Goal: Information Seeking & Learning: Learn about a topic

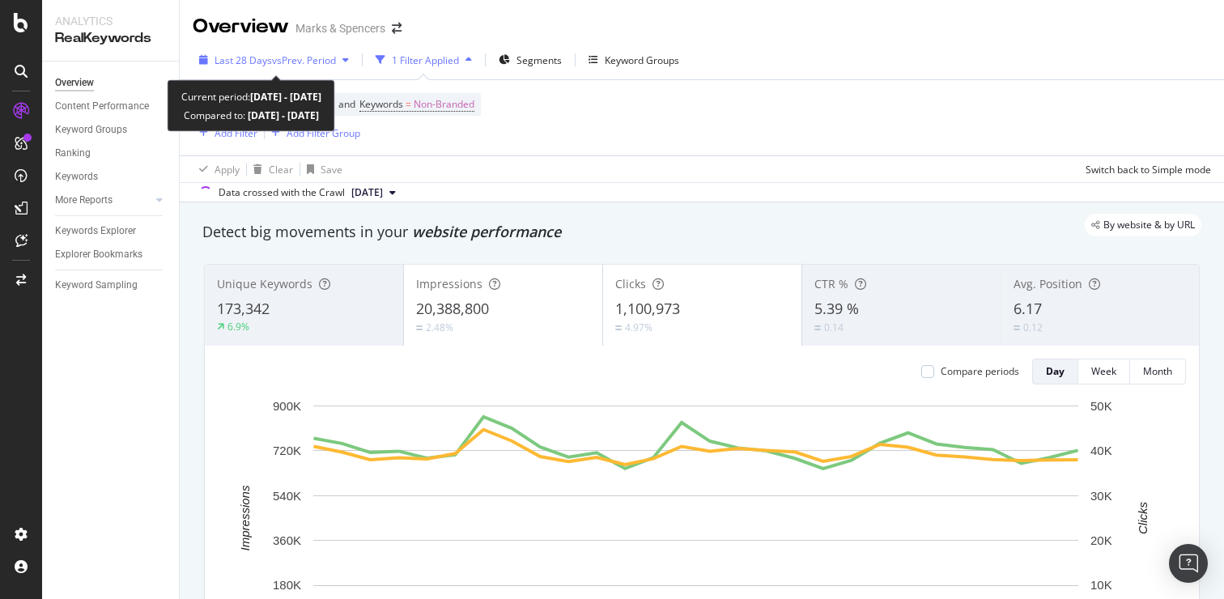
click at [287, 52] on div "Last 28 Days vs Prev. Period" at bounding box center [274, 60] width 163 height 24
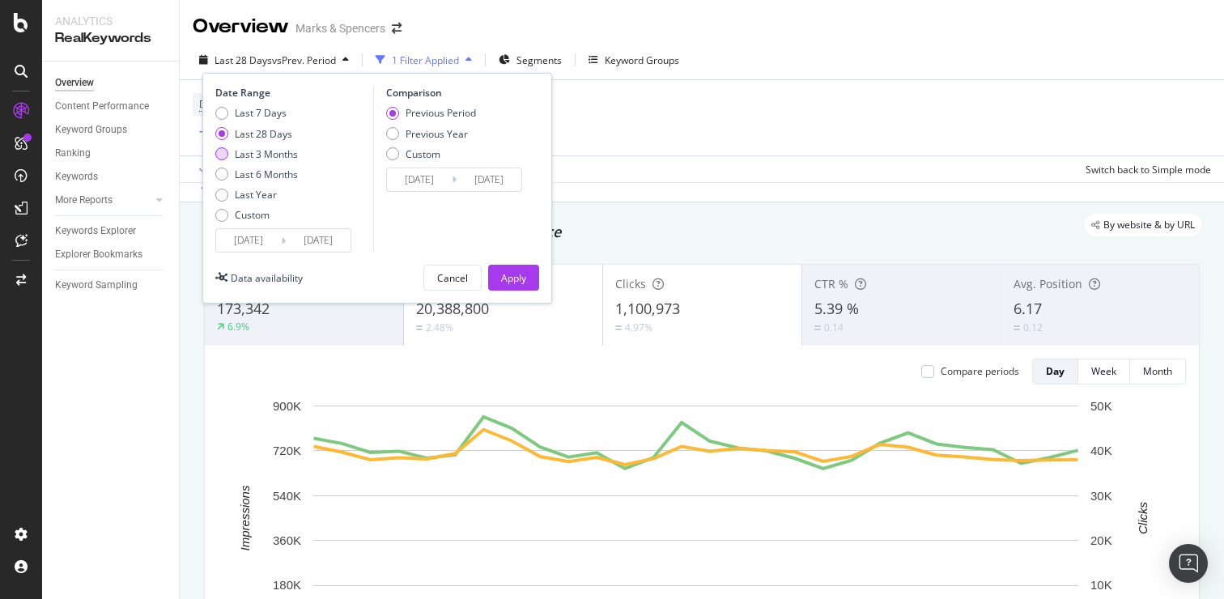
click at [223, 158] on div "Last 3 Months" at bounding box center [221, 153] width 13 height 13
type input "[DATE]"
click at [394, 134] on div "Previous Year" at bounding box center [392, 133] width 13 height 13
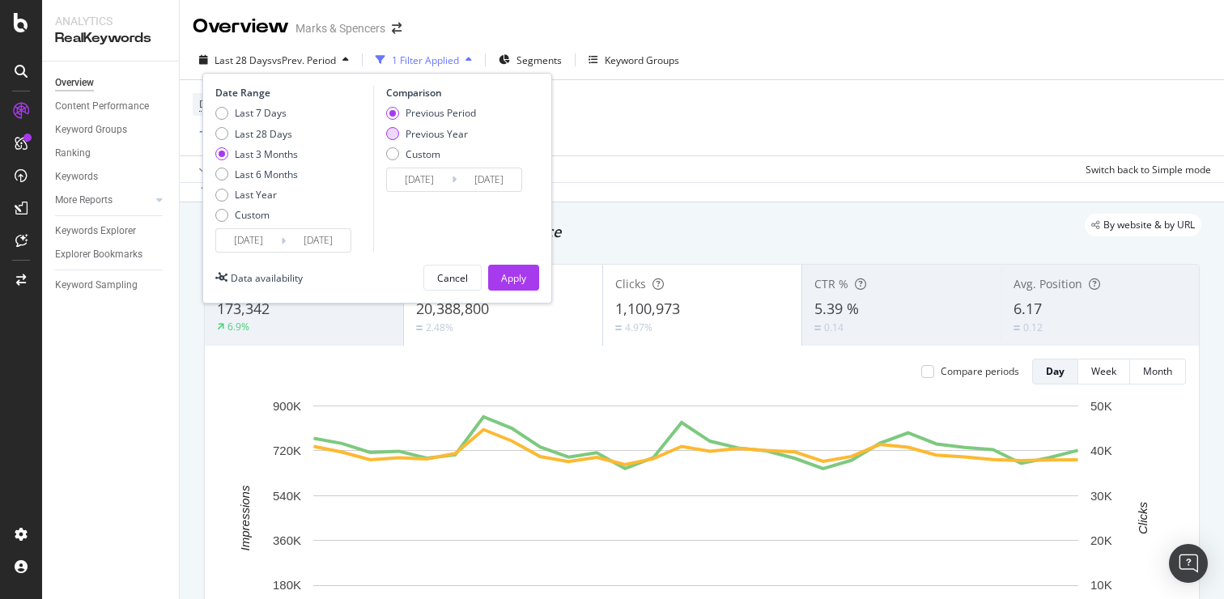
type input "[DATE]"
click at [511, 277] on div "Apply" at bounding box center [513, 278] width 25 height 14
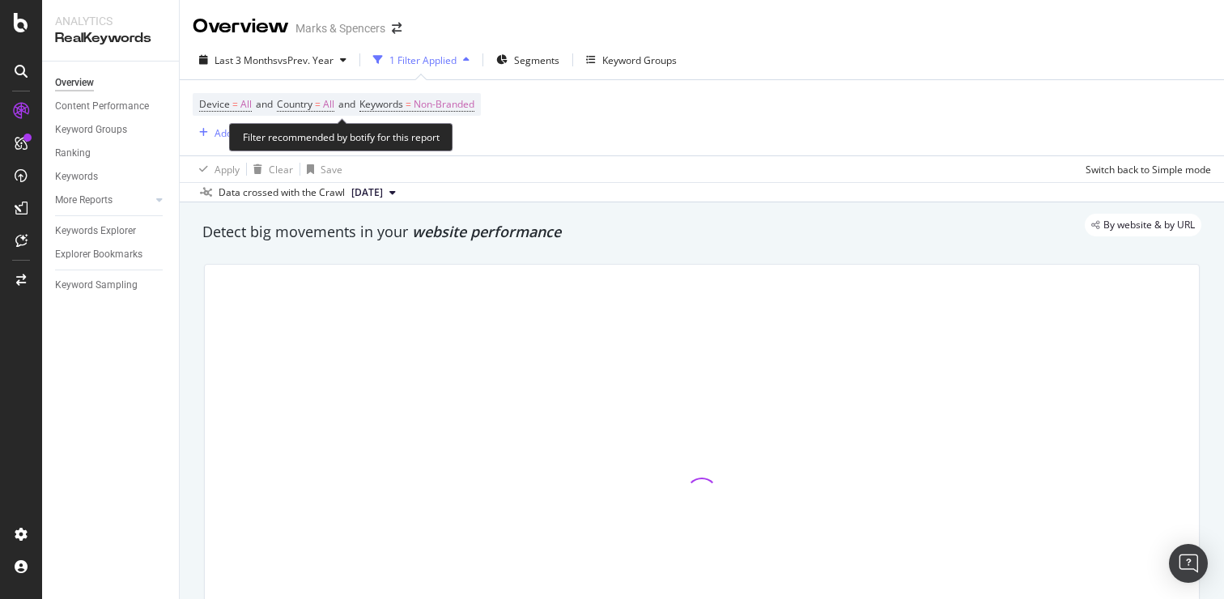
click at [326, 97] on span "Device = All and Country = All and Keywords = Non-Branded" at bounding box center [336, 104] width 275 height 23
click at [326, 108] on span "Country = All" at bounding box center [305, 104] width 57 height 15
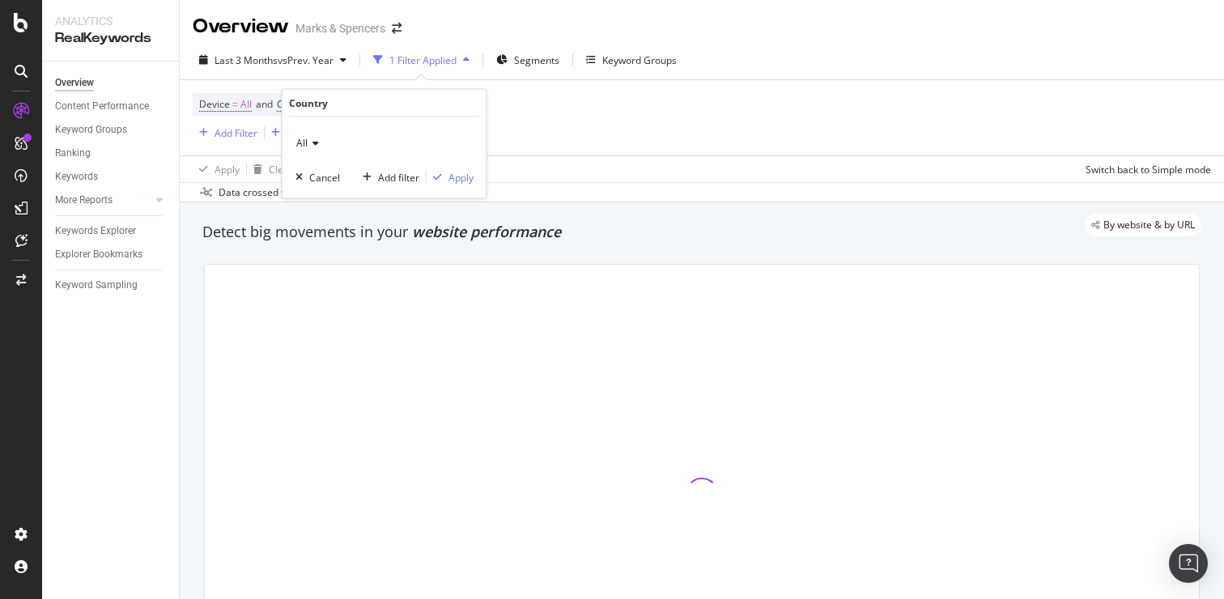
click at [316, 144] on icon at bounding box center [313, 143] width 11 height 10
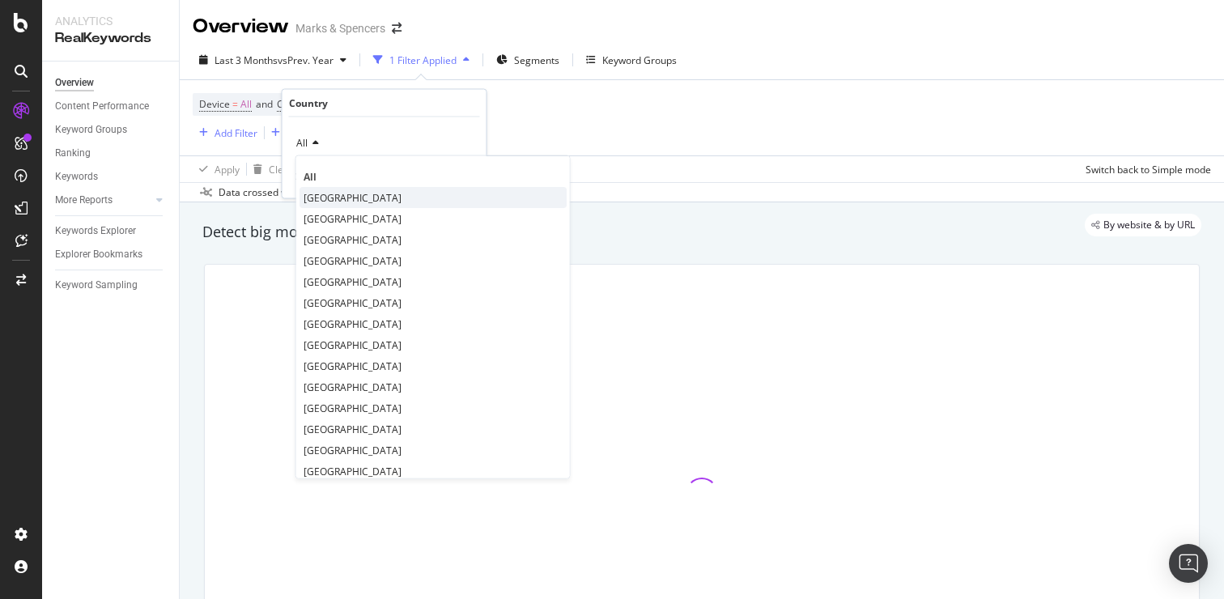
click at [336, 194] on span "[GEOGRAPHIC_DATA]" at bounding box center [353, 197] width 98 height 14
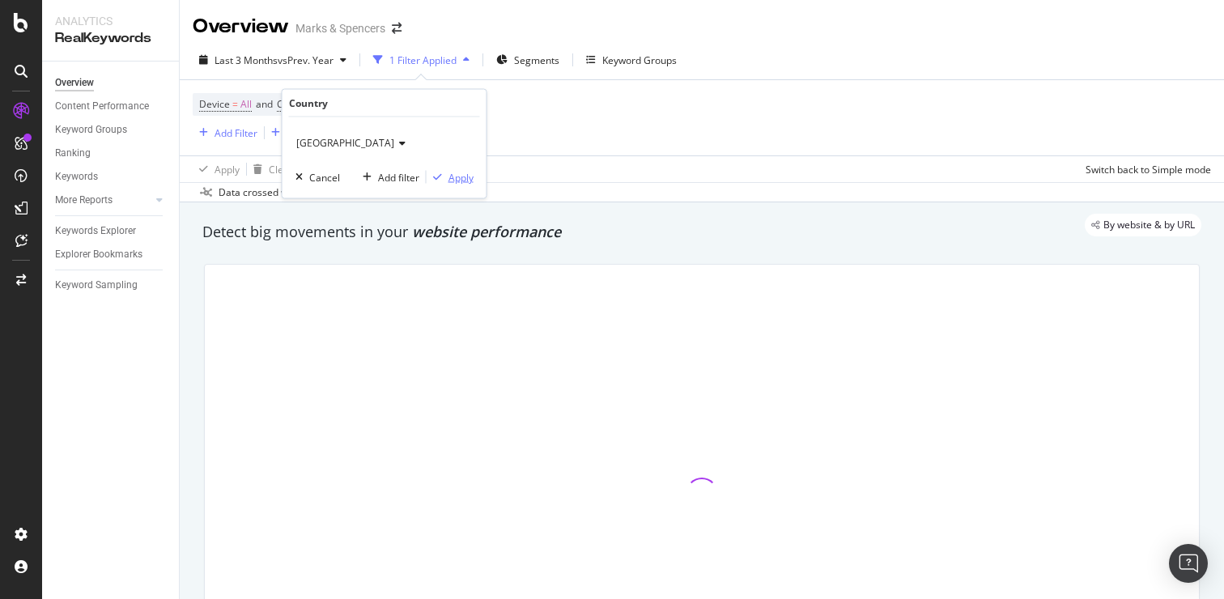
click at [454, 176] on div "Apply" at bounding box center [461, 177] width 25 height 14
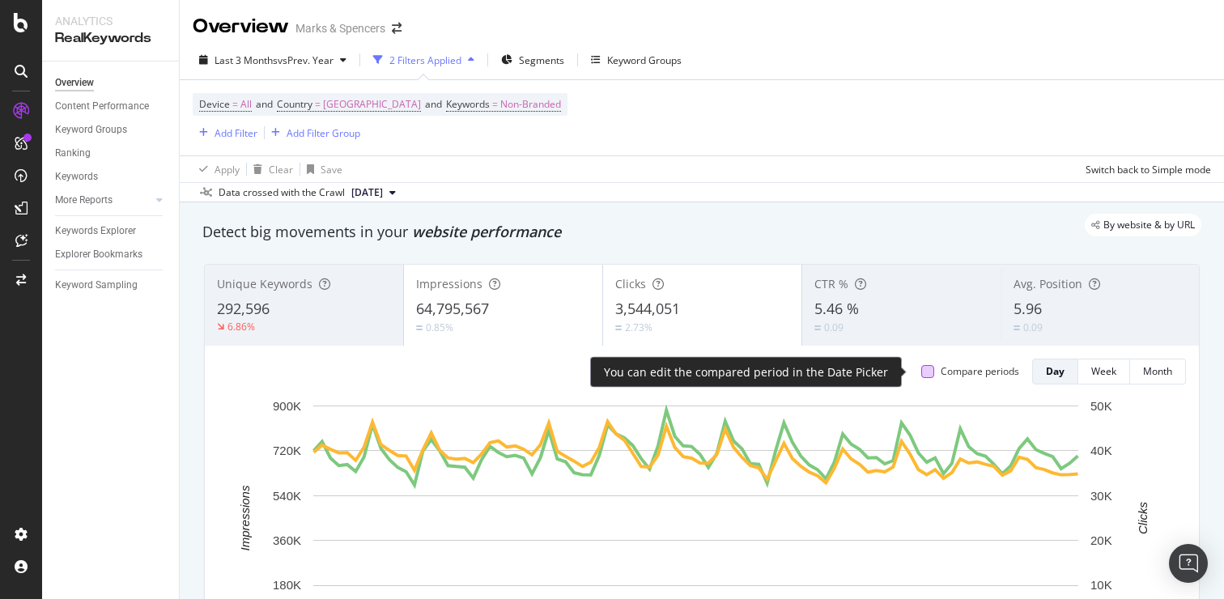
click at [921, 377] on div at bounding box center [927, 371] width 13 height 13
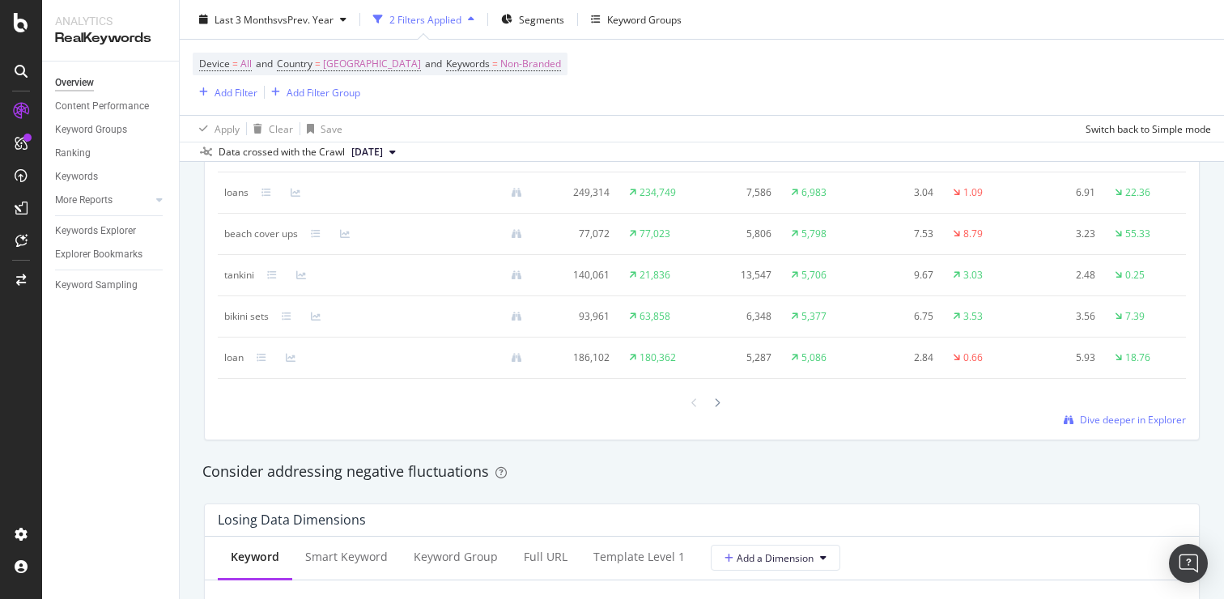
scroll to position [1441, 0]
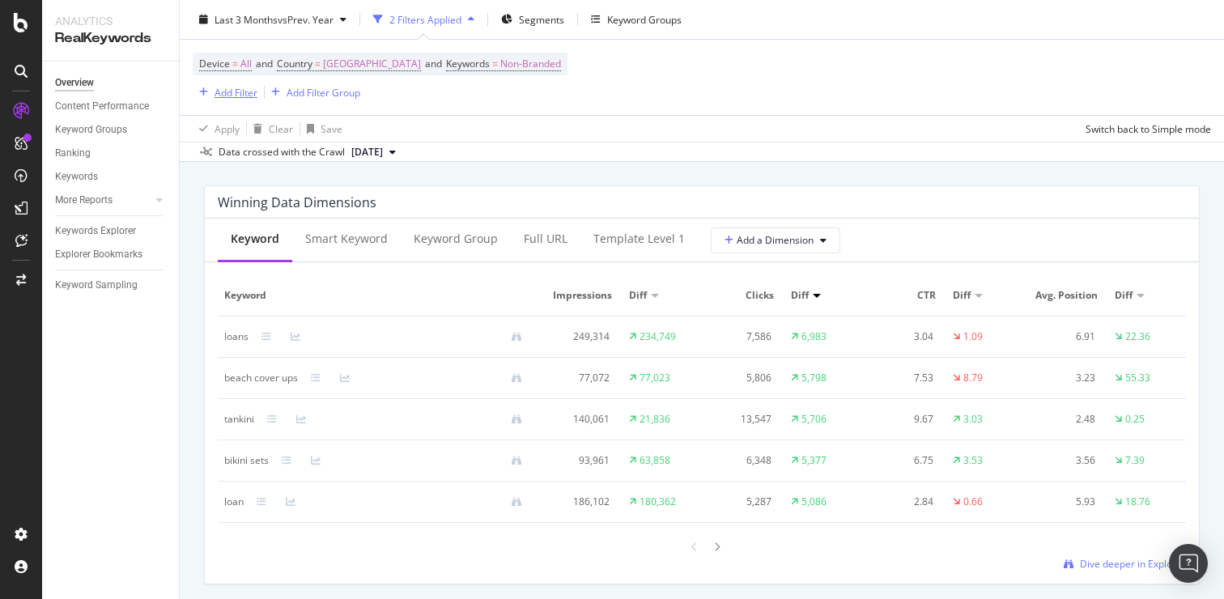
click at [232, 95] on div "Add Filter" at bounding box center [236, 92] width 43 height 14
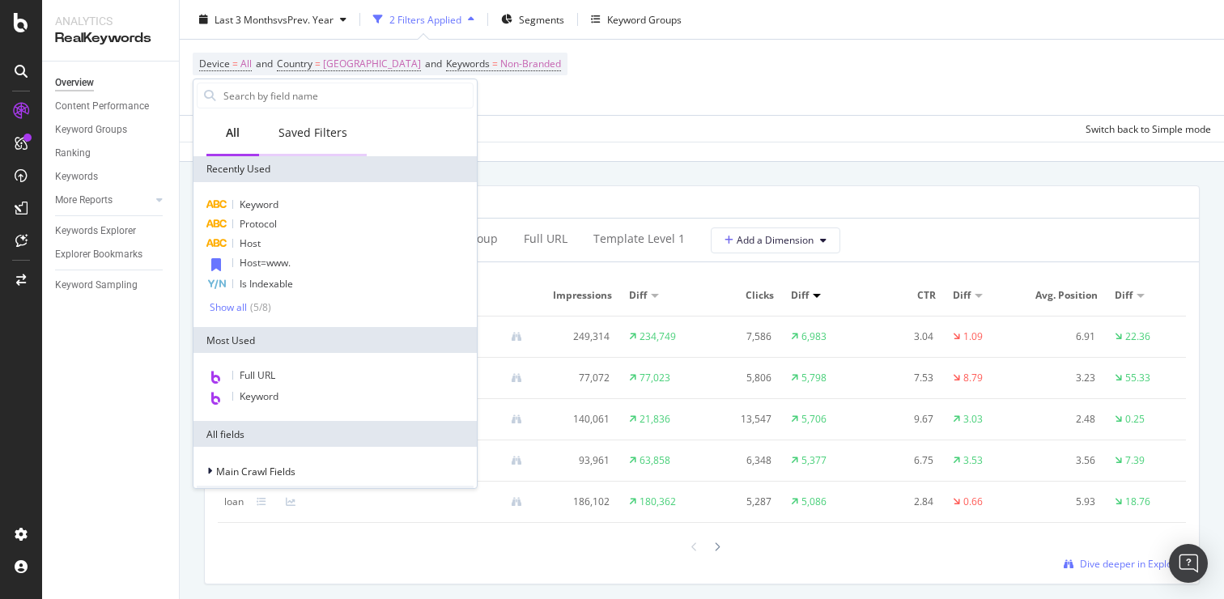
click at [318, 120] on div "Saved Filters" at bounding box center [313, 134] width 108 height 45
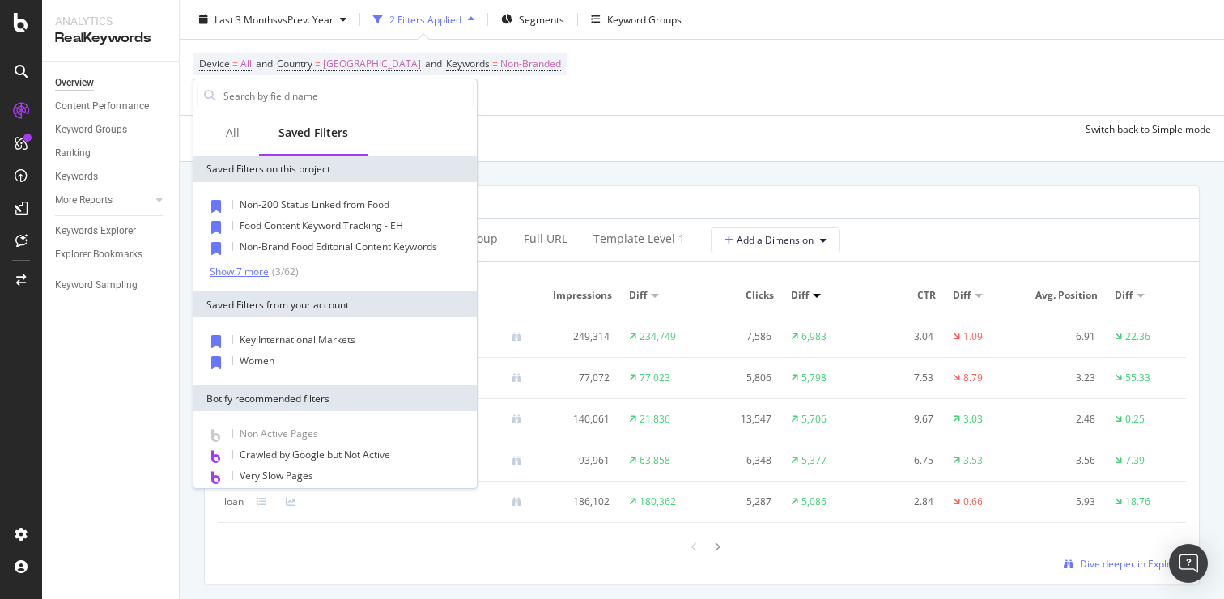
click at [278, 268] on div "( 3 / 62 )" at bounding box center [284, 272] width 30 height 14
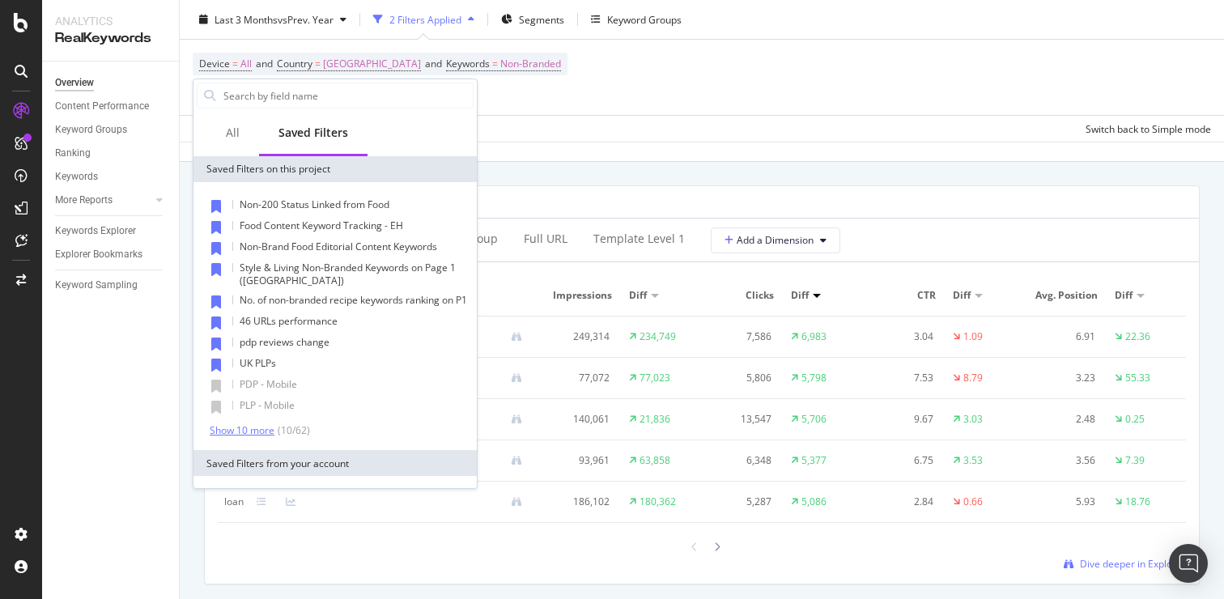
click at [273, 436] on div "Show 10 more" at bounding box center [242, 430] width 65 height 11
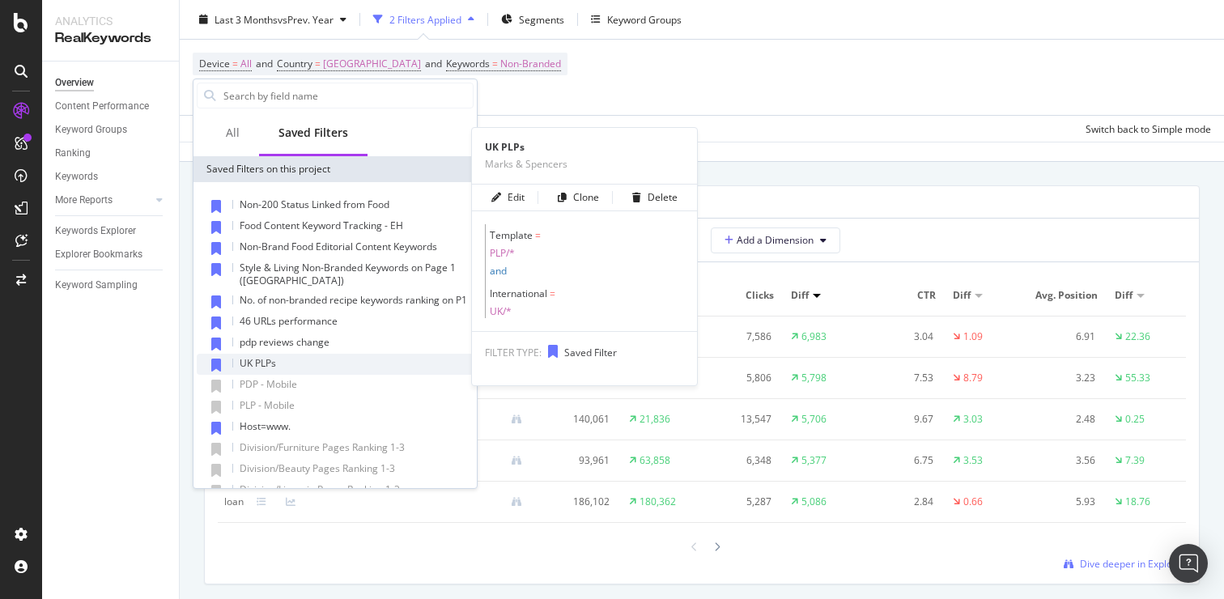
scroll to position [72, 0]
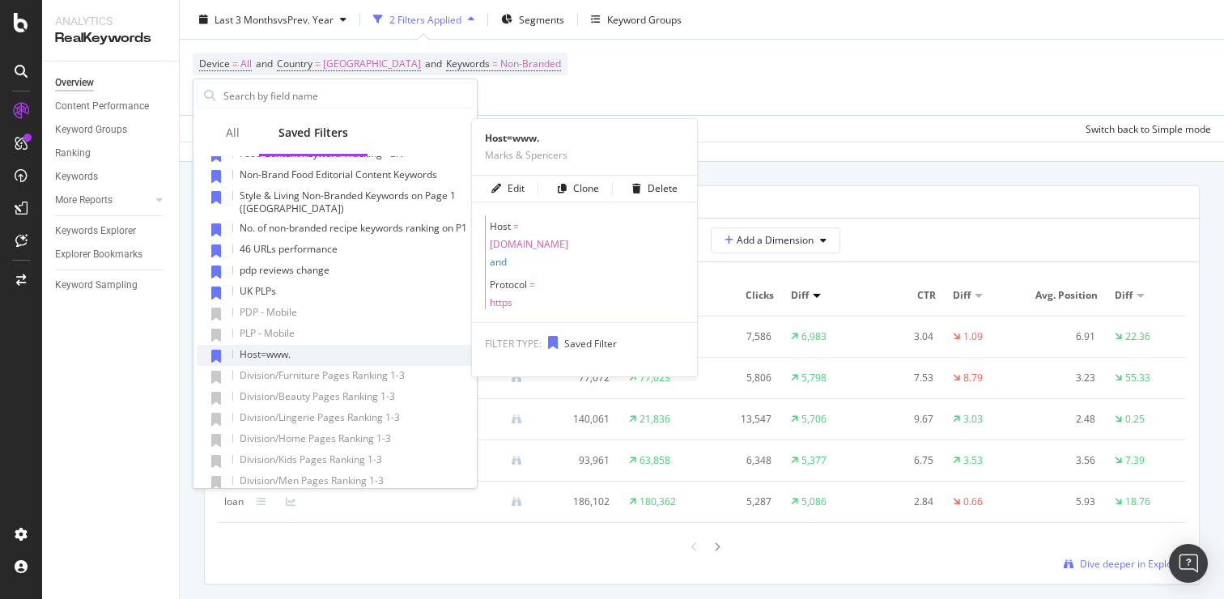
click at [340, 359] on div "Host=www." at bounding box center [335, 355] width 277 height 21
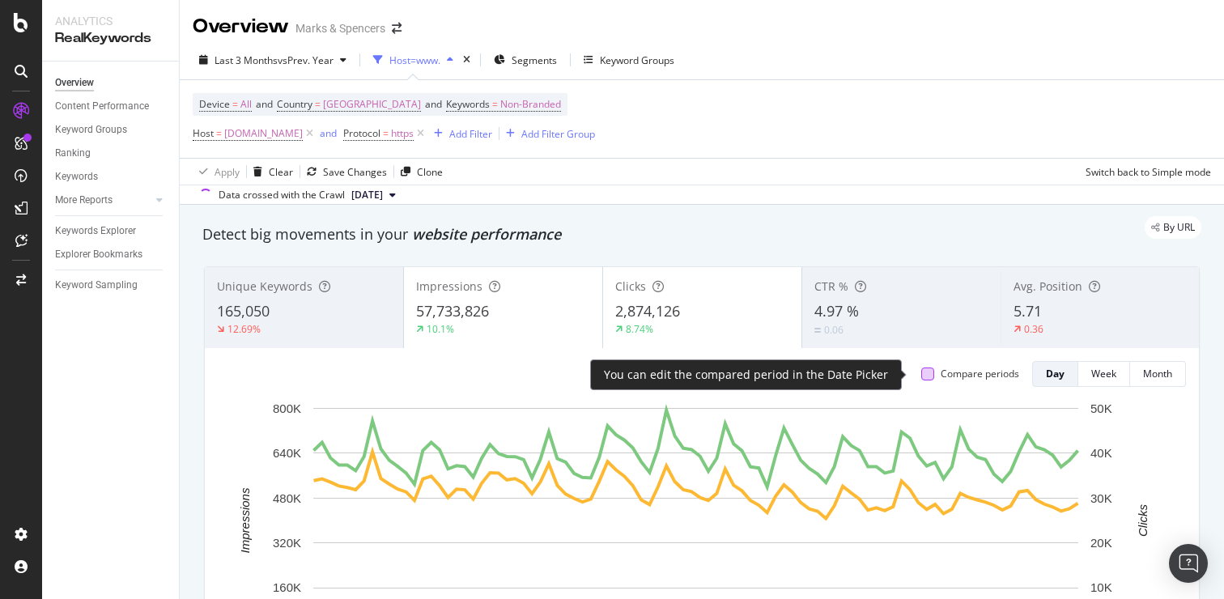
click at [921, 372] on div at bounding box center [927, 374] width 13 height 13
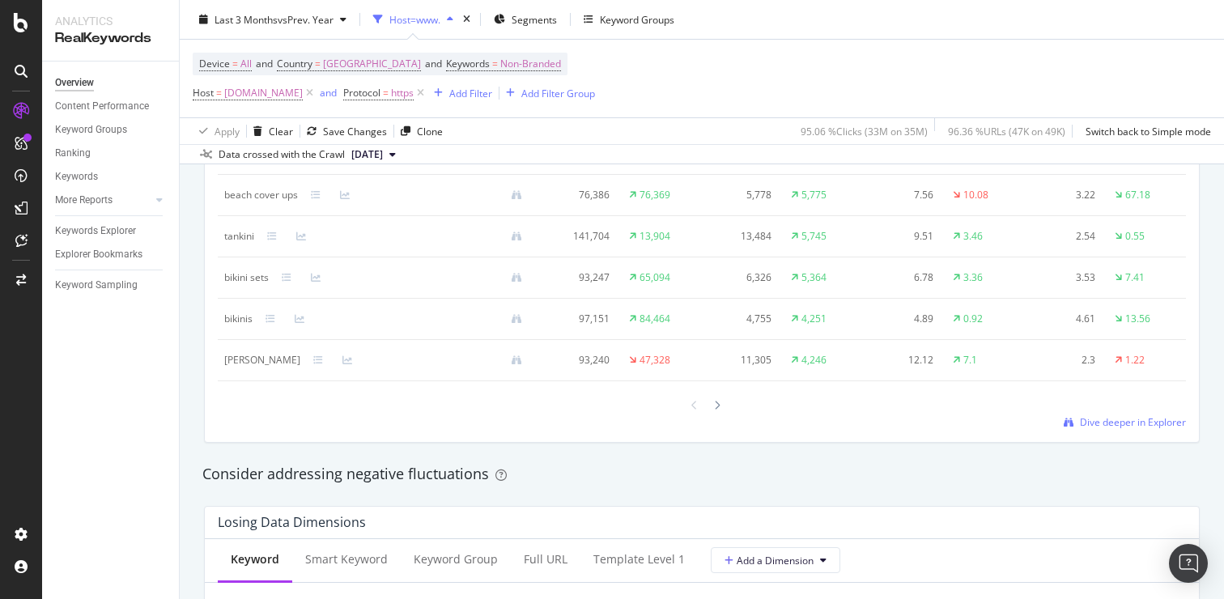
scroll to position [1441, 0]
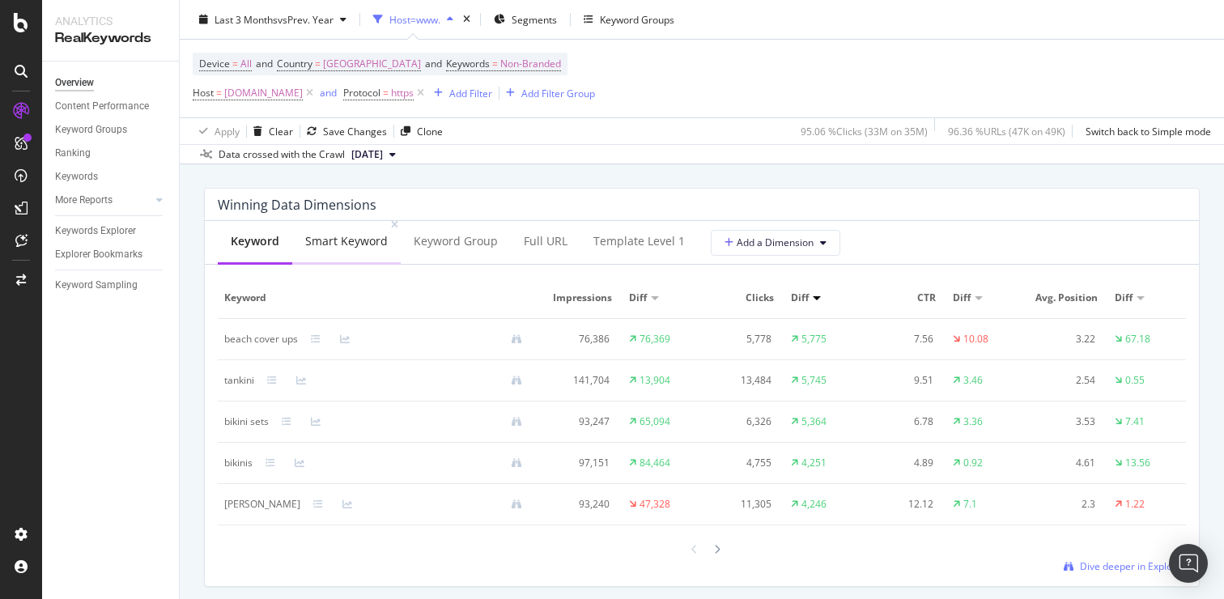
click at [306, 249] on div "Smart Keyword" at bounding box center [346, 241] width 83 height 16
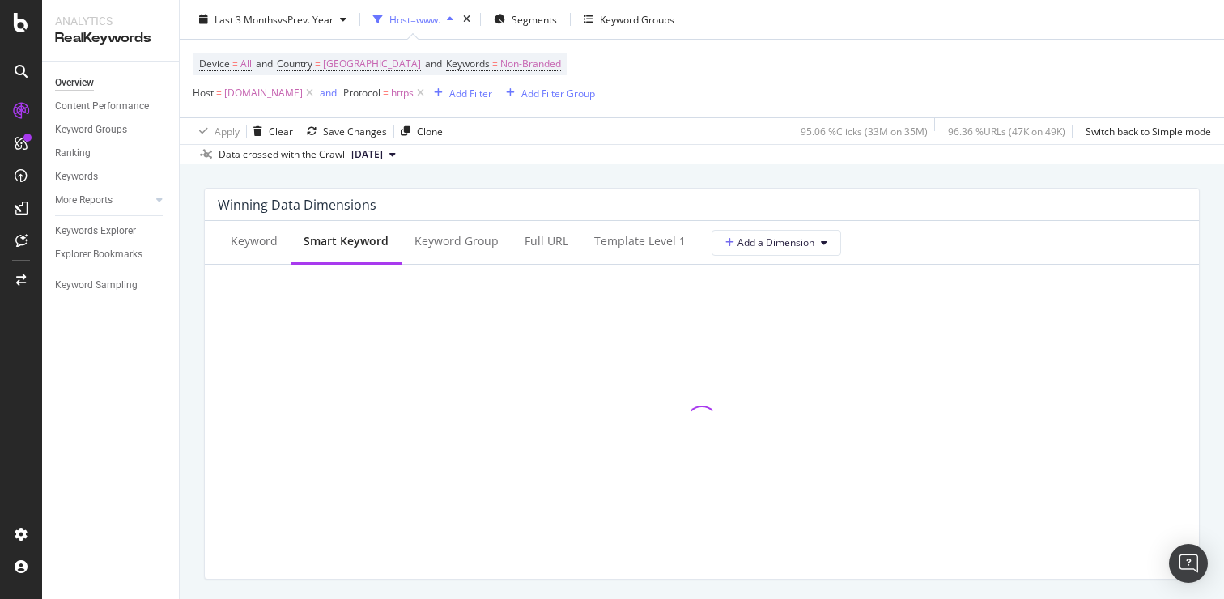
scroll to position [1729, 0]
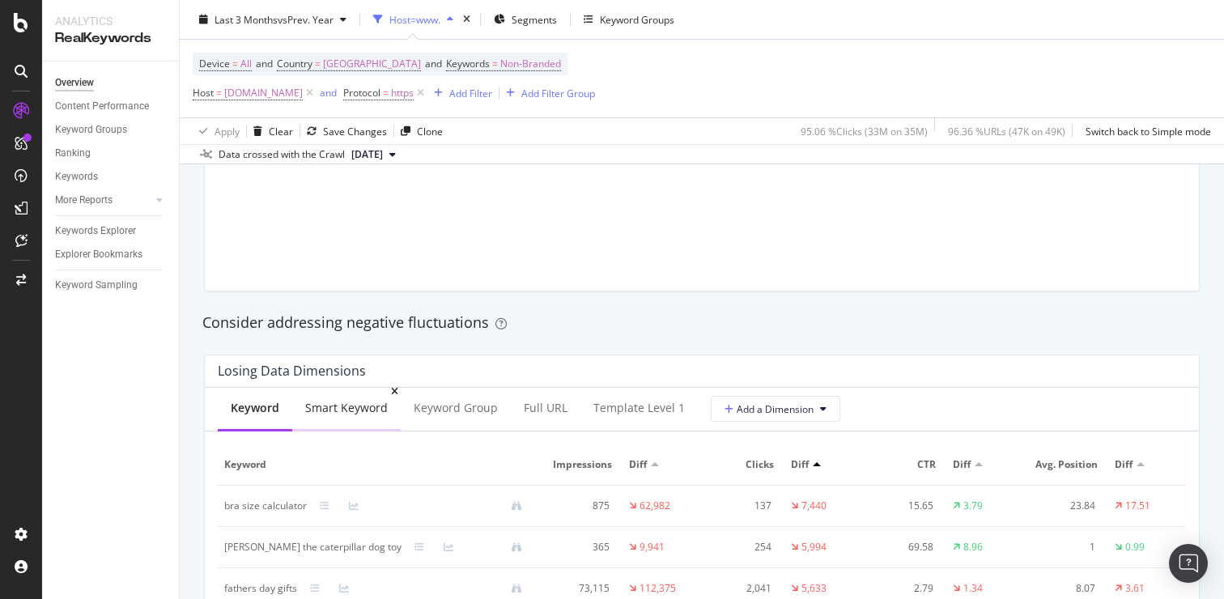
click at [342, 418] on div "Smart Keyword" at bounding box center [346, 409] width 108 height 45
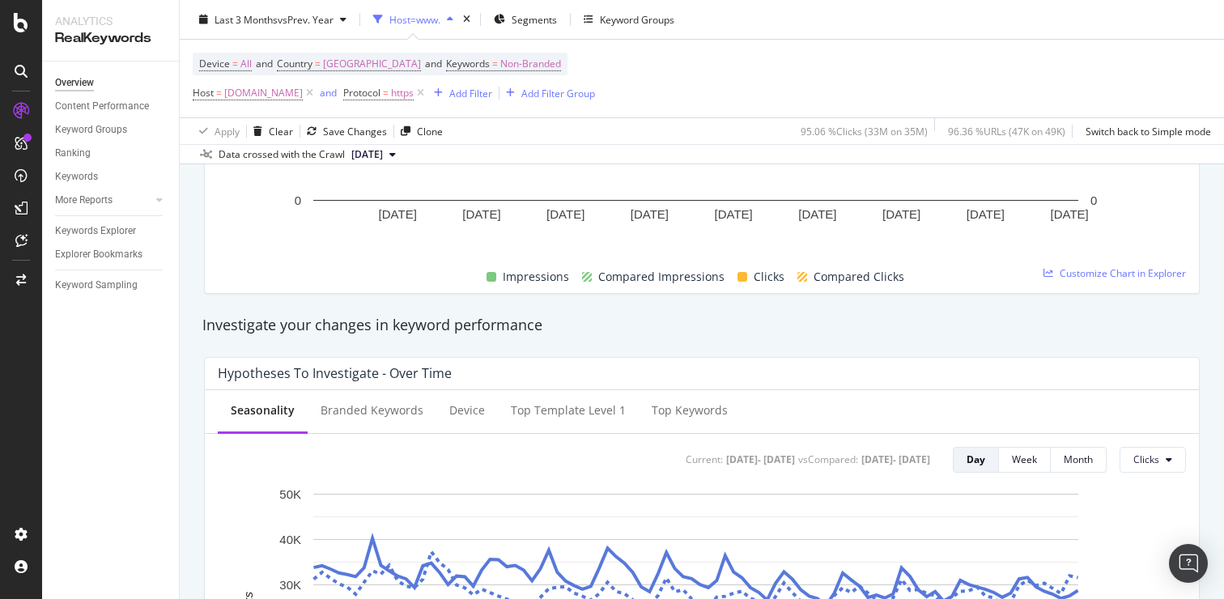
scroll to position [0, 0]
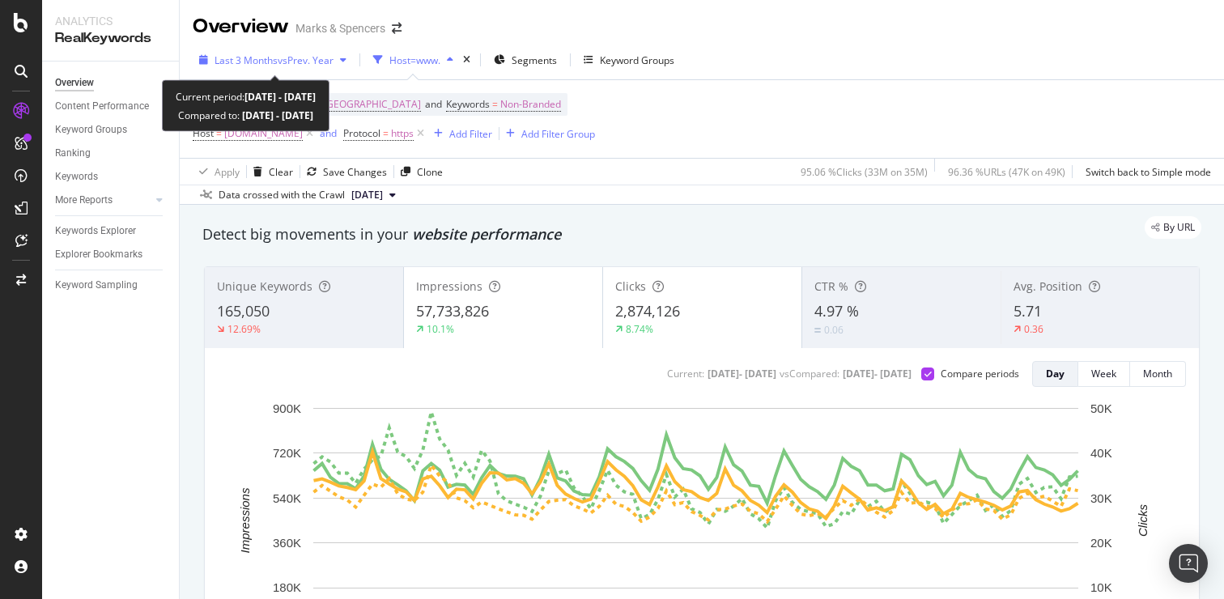
click at [280, 62] on span "vs Prev. Year" at bounding box center [306, 60] width 56 height 14
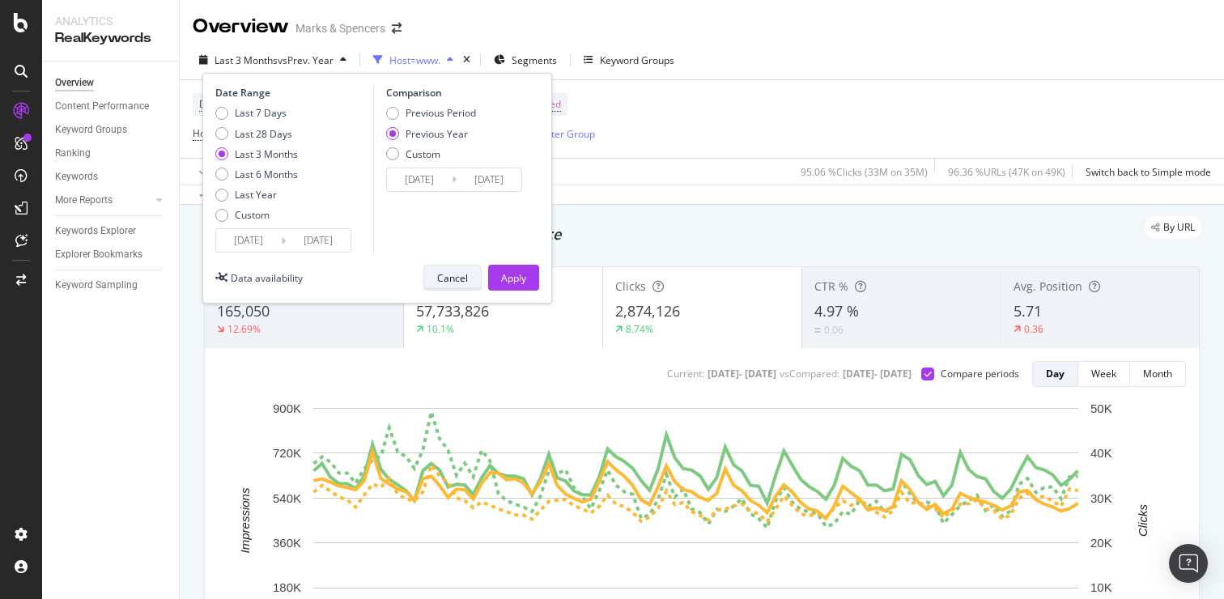
click at [454, 272] on div "Cancel" at bounding box center [452, 278] width 31 height 14
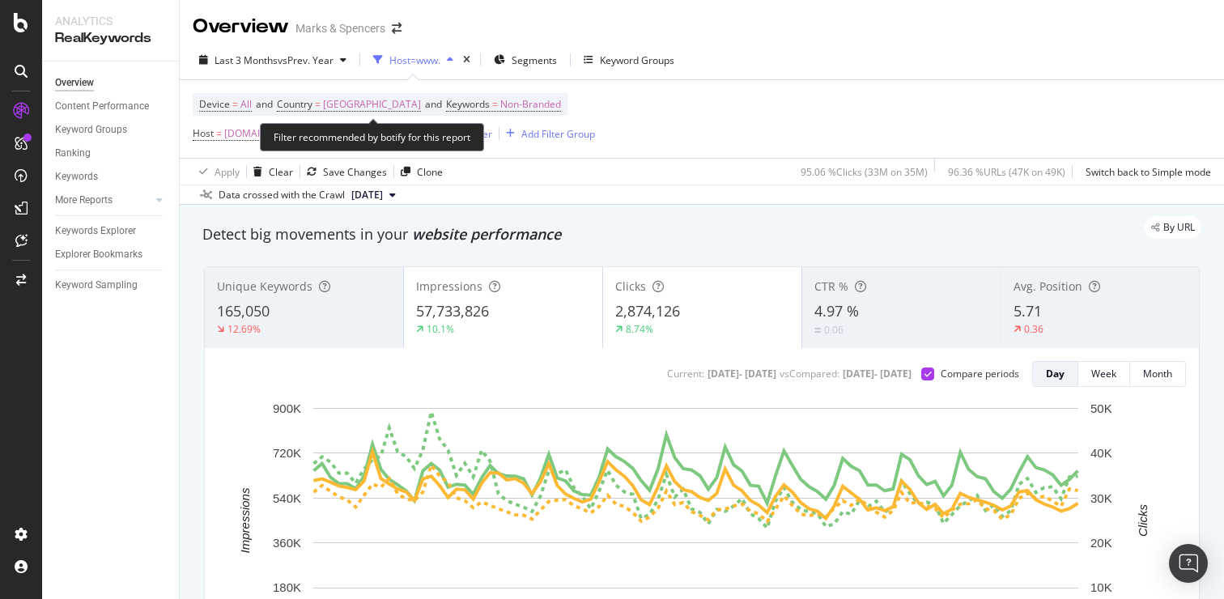
click at [477, 113] on span "Device = All and Country = [GEOGRAPHIC_DATA] and Keywords = Non-Branded" at bounding box center [380, 104] width 362 height 23
click at [500, 108] on span "Non-Branded" at bounding box center [530, 104] width 61 height 23
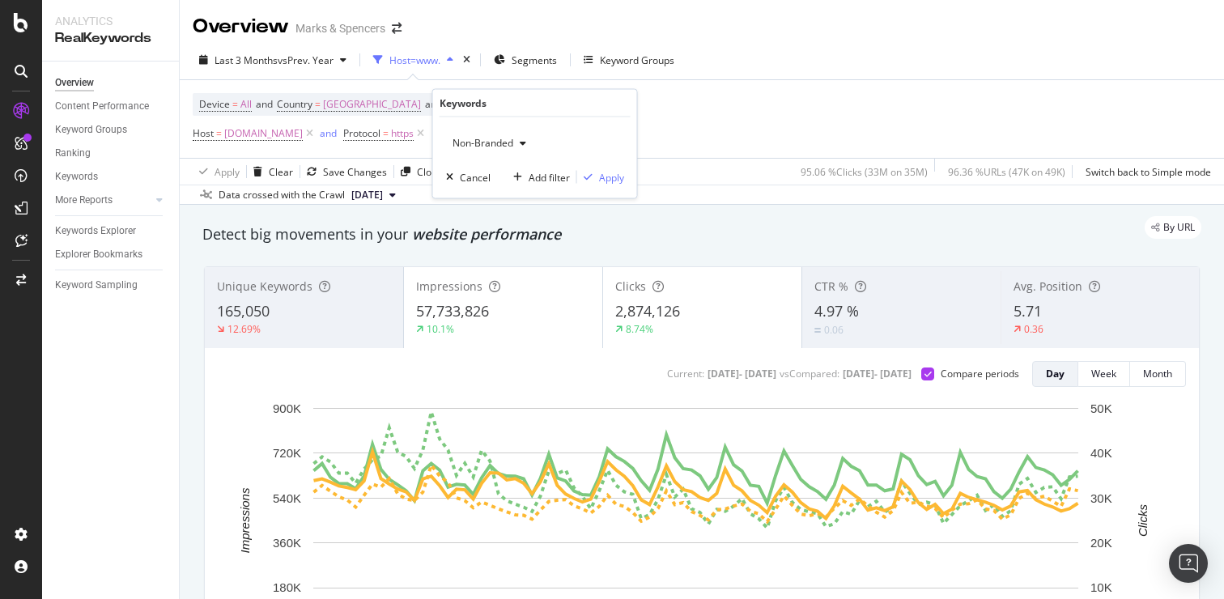
click at [533, 142] on div "Non-Branded" at bounding box center [535, 143] width 178 height 26
click at [525, 142] on icon "button" at bounding box center [523, 143] width 6 height 10
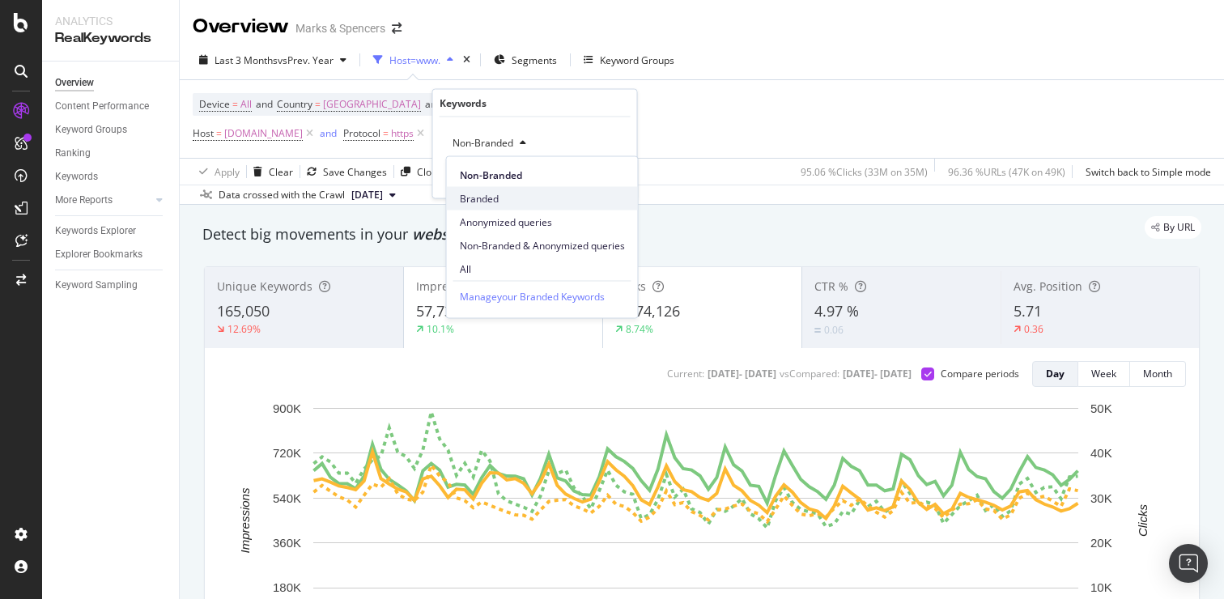
click at [499, 195] on span "Branded" at bounding box center [542, 198] width 165 height 15
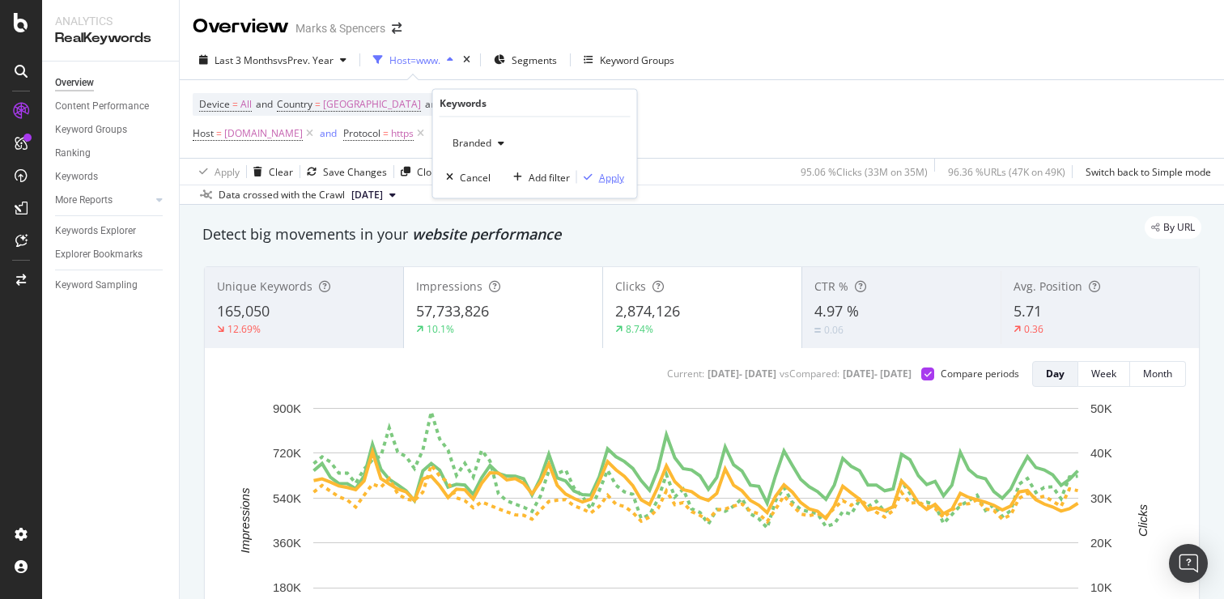
click at [605, 178] on div "Apply" at bounding box center [611, 177] width 25 height 14
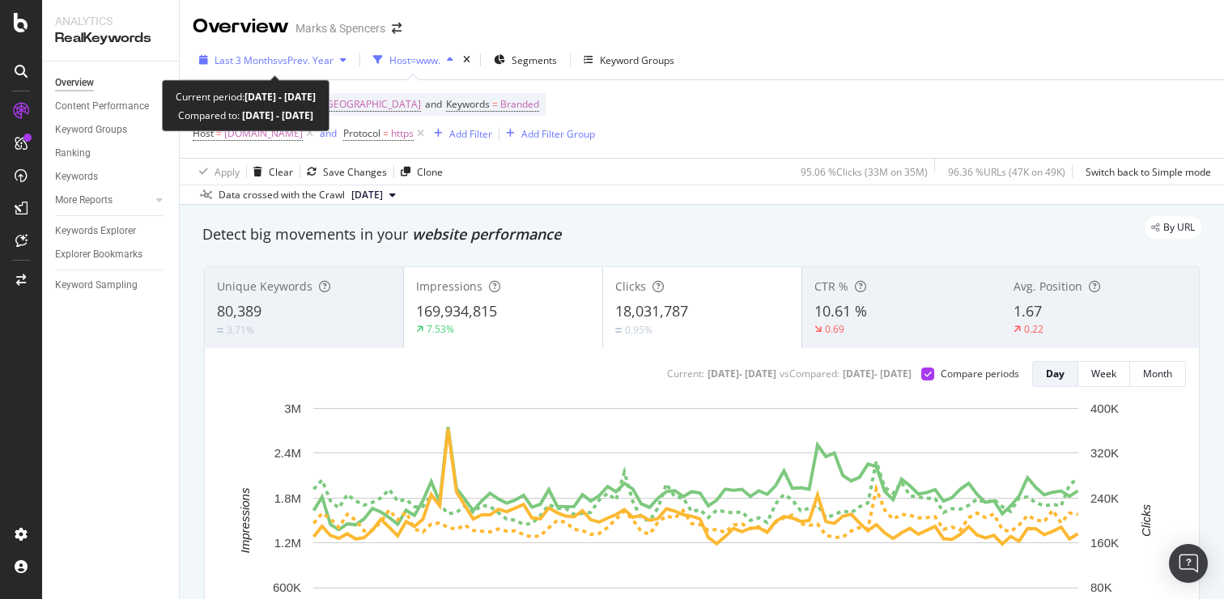
click at [260, 65] on span "Last 3 Months" at bounding box center [246, 60] width 63 height 14
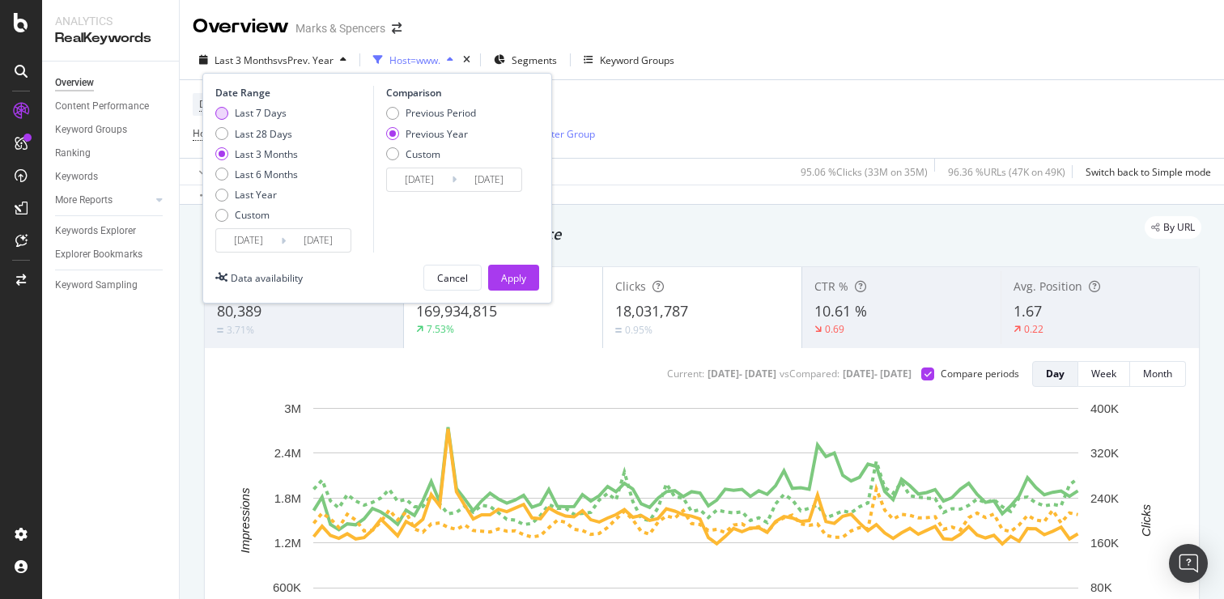
click at [274, 113] on div "Last 7 Days" at bounding box center [261, 113] width 52 height 14
type input "[DATE]"
click at [261, 243] on input "[DATE]" at bounding box center [248, 240] width 65 height 23
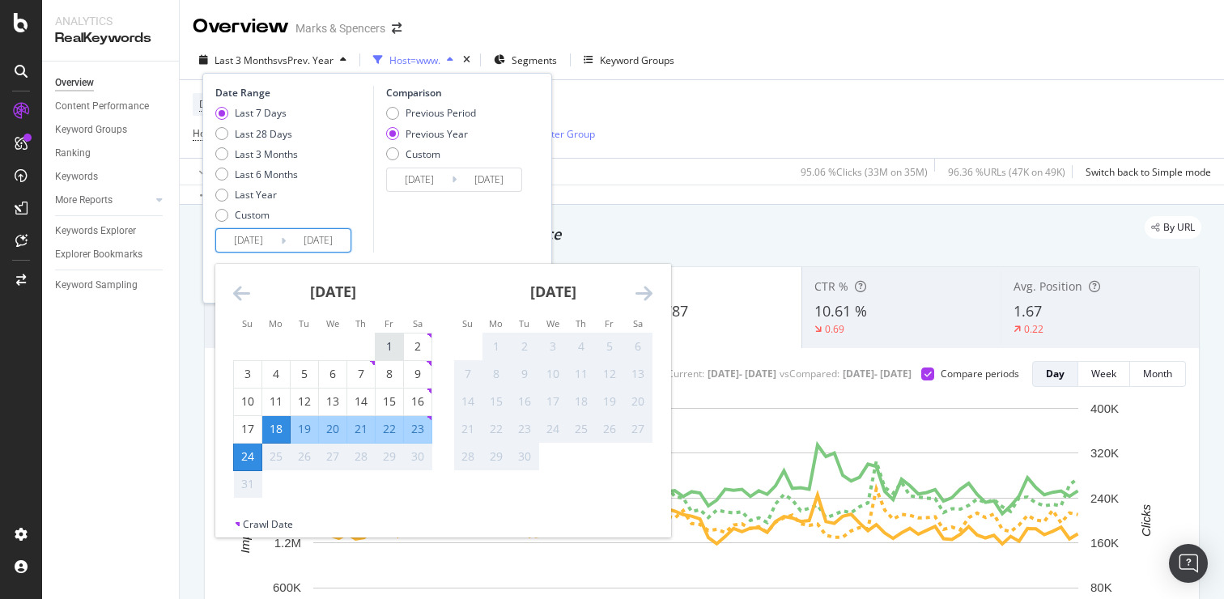
click at [384, 346] on div "1" at bounding box center [390, 346] width 28 height 16
type input "[DATE]"
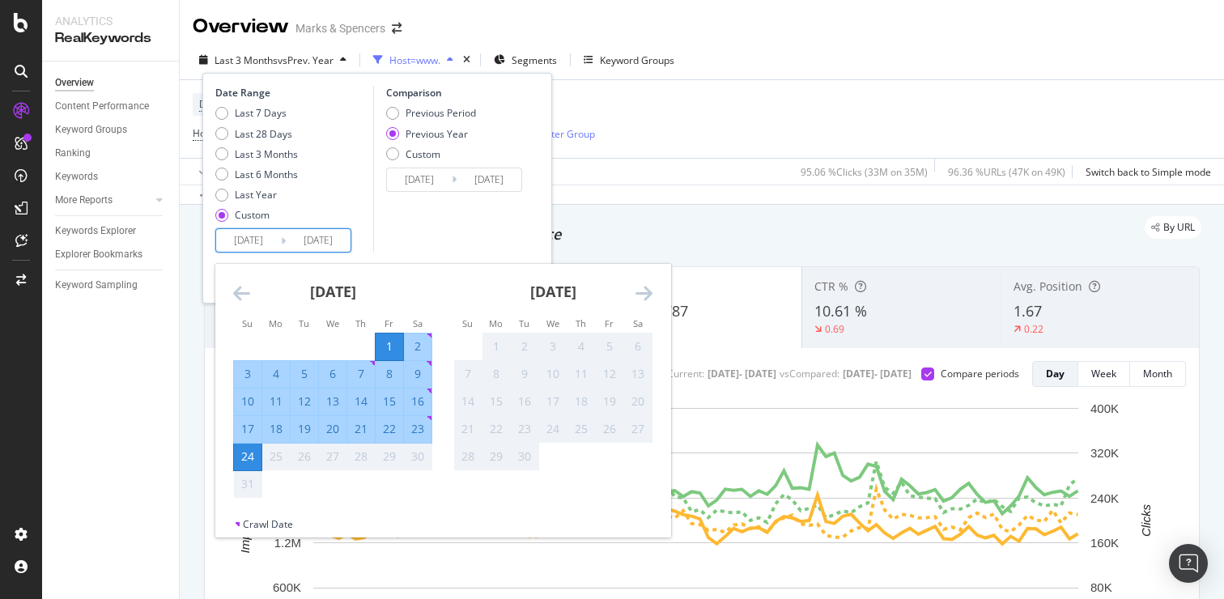
click at [417, 236] on div "Comparison Previous Period Previous Year Custom [DATE] Navigate forward to inte…" at bounding box center [450, 169] width 154 height 167
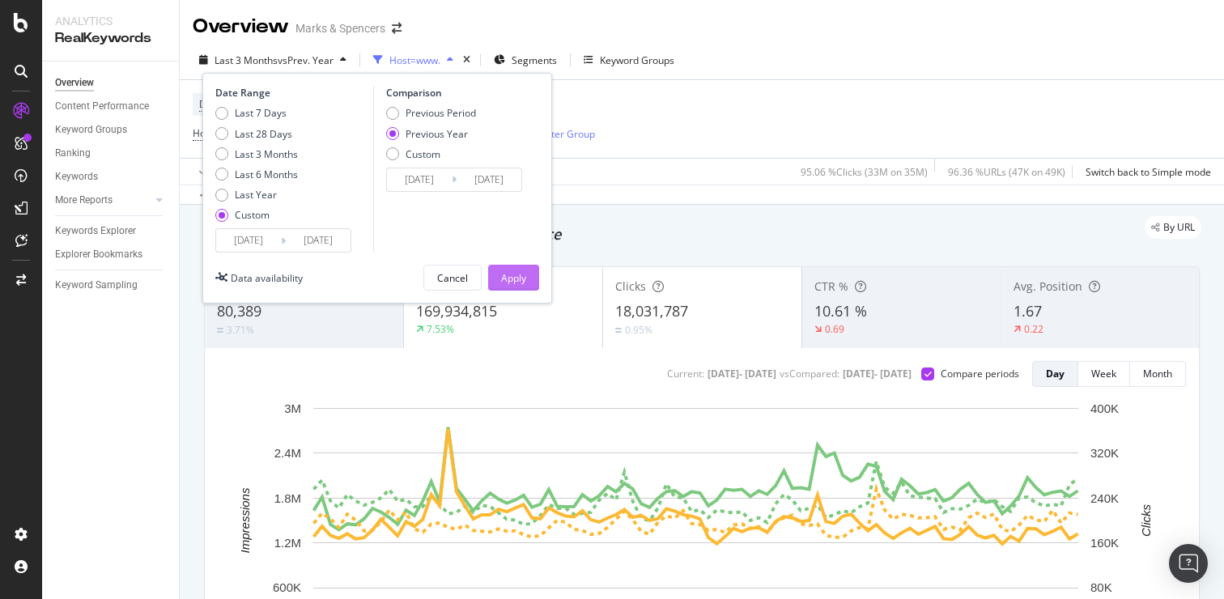
click at [514, 282] on div "Apply" at bounding box center [513, 278] width 25 height 14
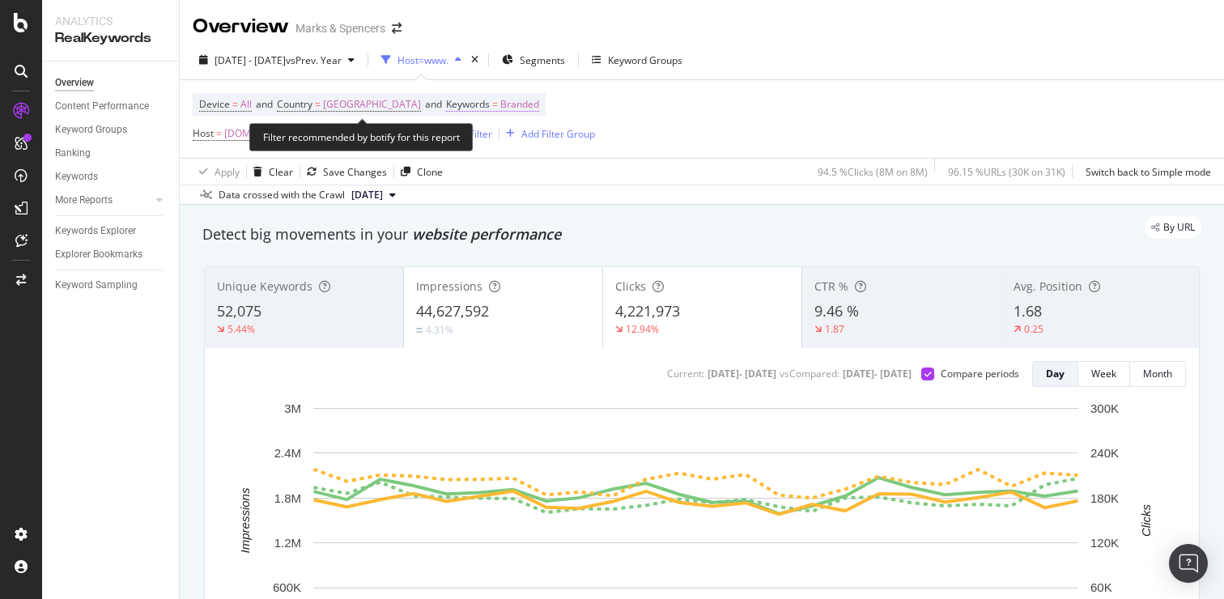
click at [500, 104] on span "Branded" at bounding box center [519, 104] width 39 height 23
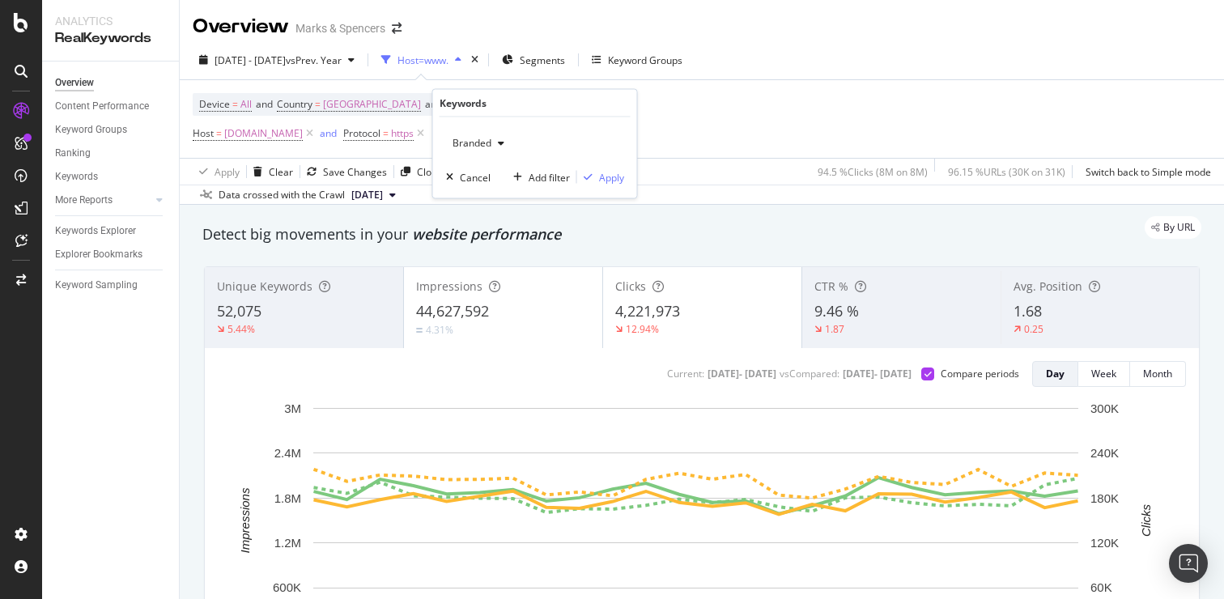
click at [490, 135] on div "Branded" at bounding box center [478, 143] width 65 height 24
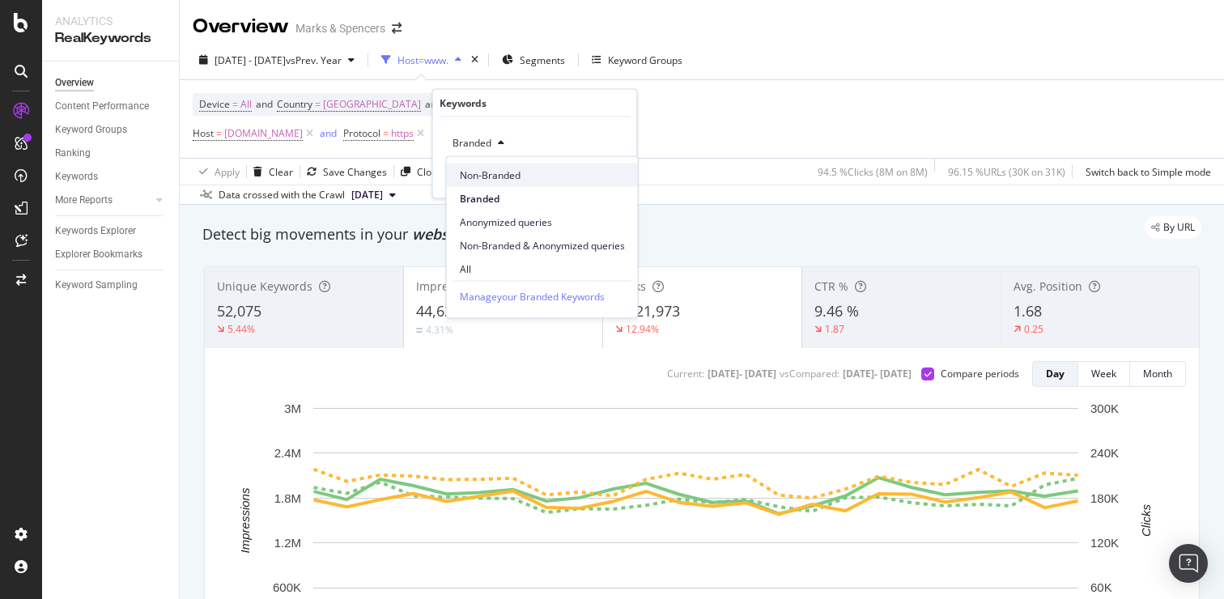
click at [504, 176] on span "Non-Branded" at bounding box center [542, 175] width 165 height 15
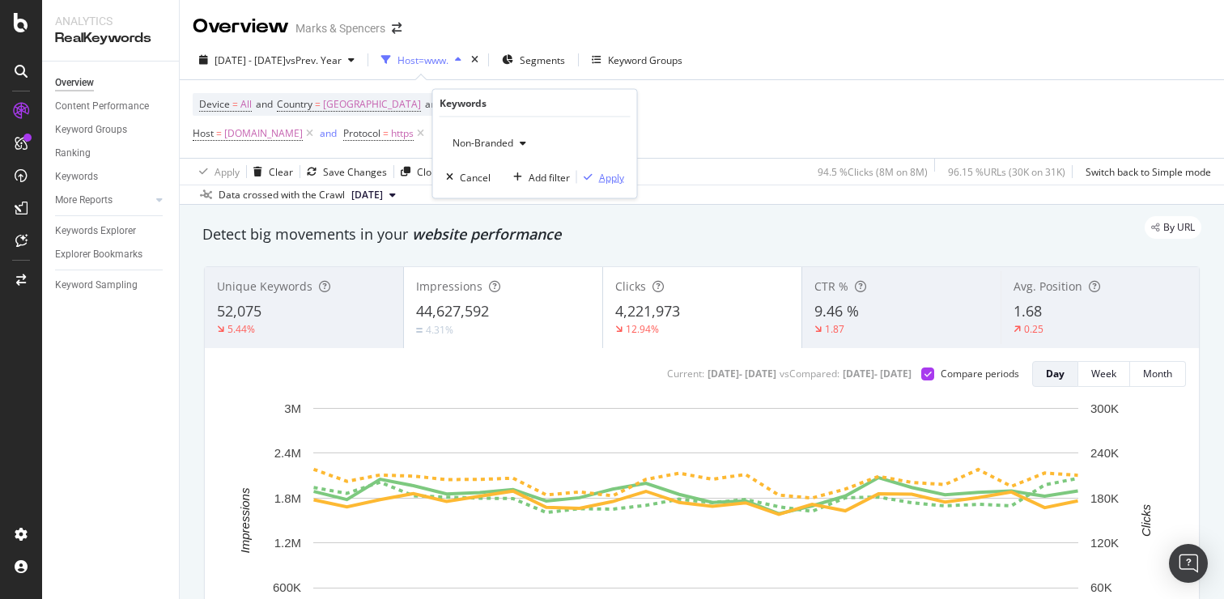
click at [606, 177] on div "Apply" at bounding box center [611, 177] width 25 height 14
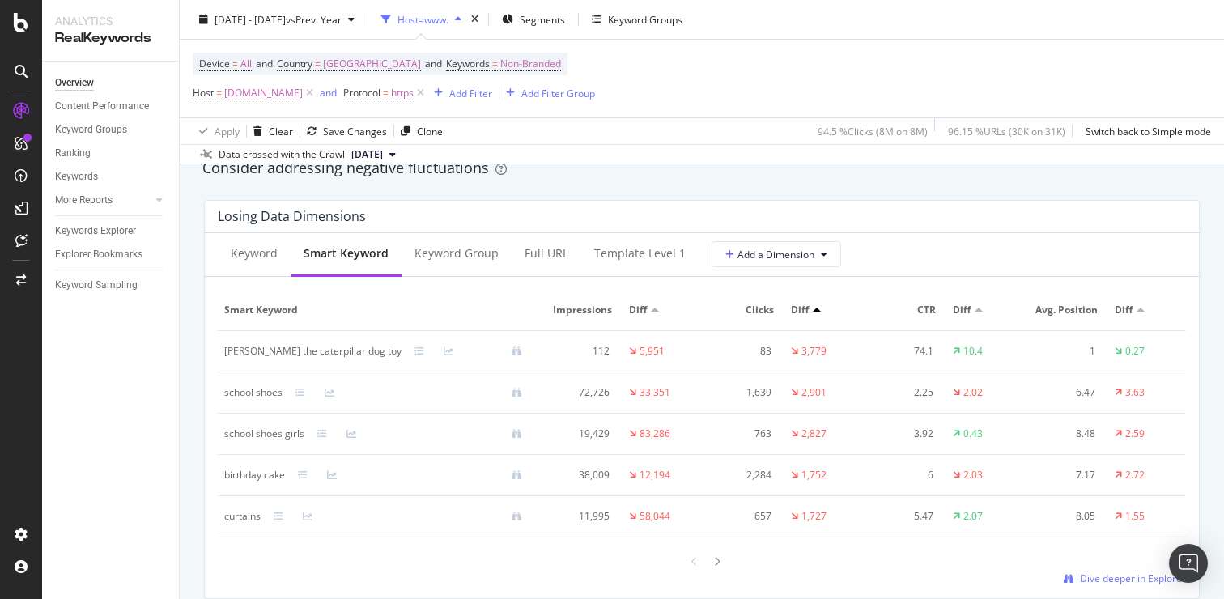
scroll to position [1900, 0]
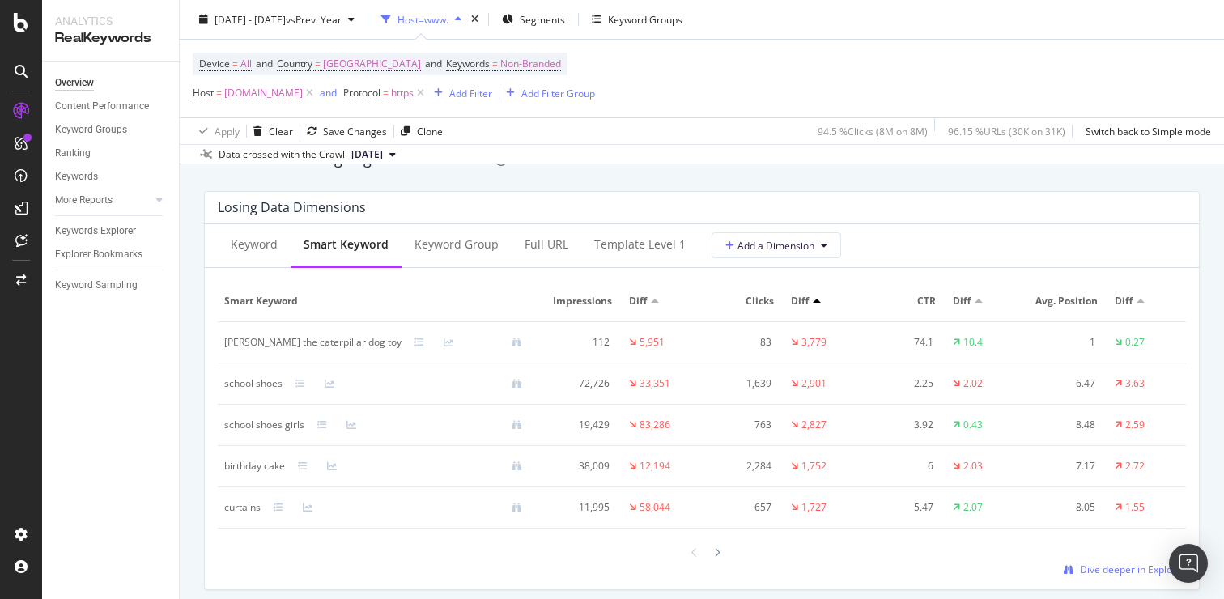
click at [263, 391] on div "school shoes" at bounding box center [253, 384] width 58 height 15
click at [959, 236] on div "Keyword Smart Keyword Keyword Group Full URL Template Level 1 Add a Dimension" at bounding box center [702, 246] width 994 height 44
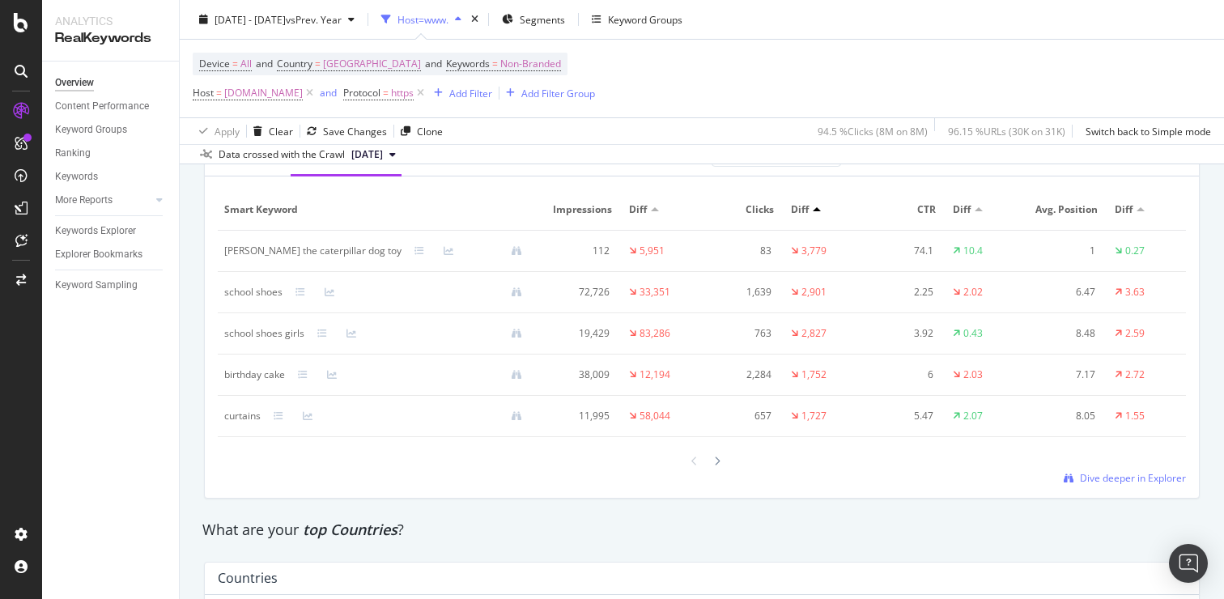
scroll to position [1989, 0]
click at [719, 464] on icon at bounding box center [717, 465] width 6 height 10
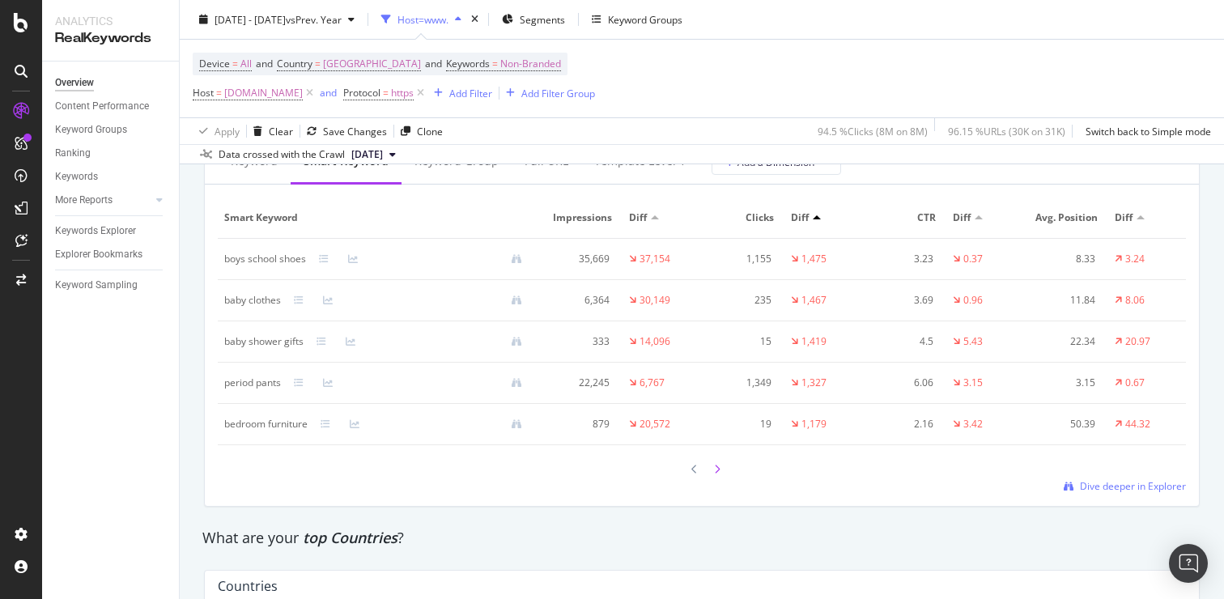
scroll to position [1964, 0]
